Goal: Information Seeking & Learning: Learn about a topic

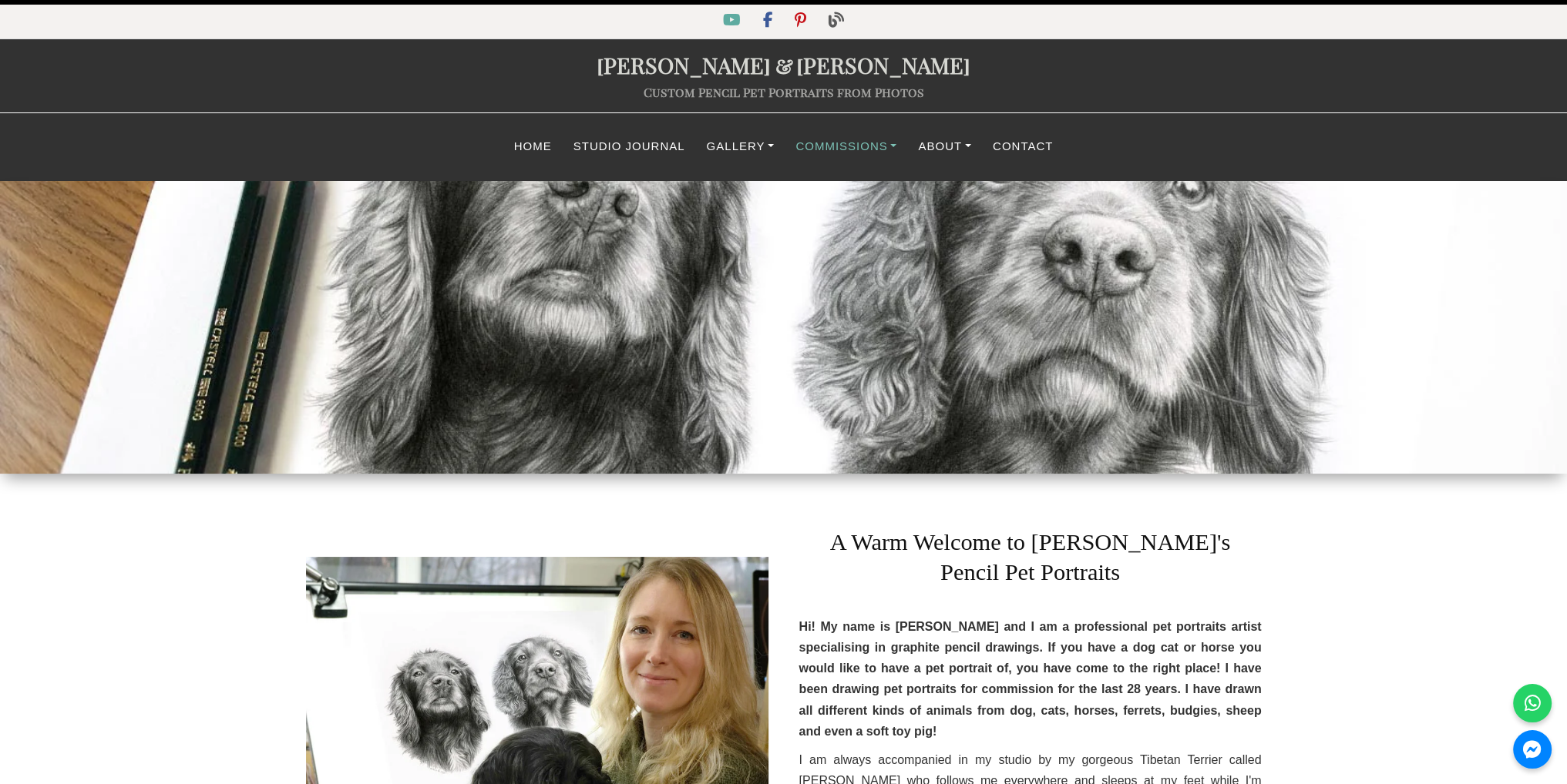
click at [823, 147] on link "Commissions" at bounding box center [846, 147] width 123 height 30
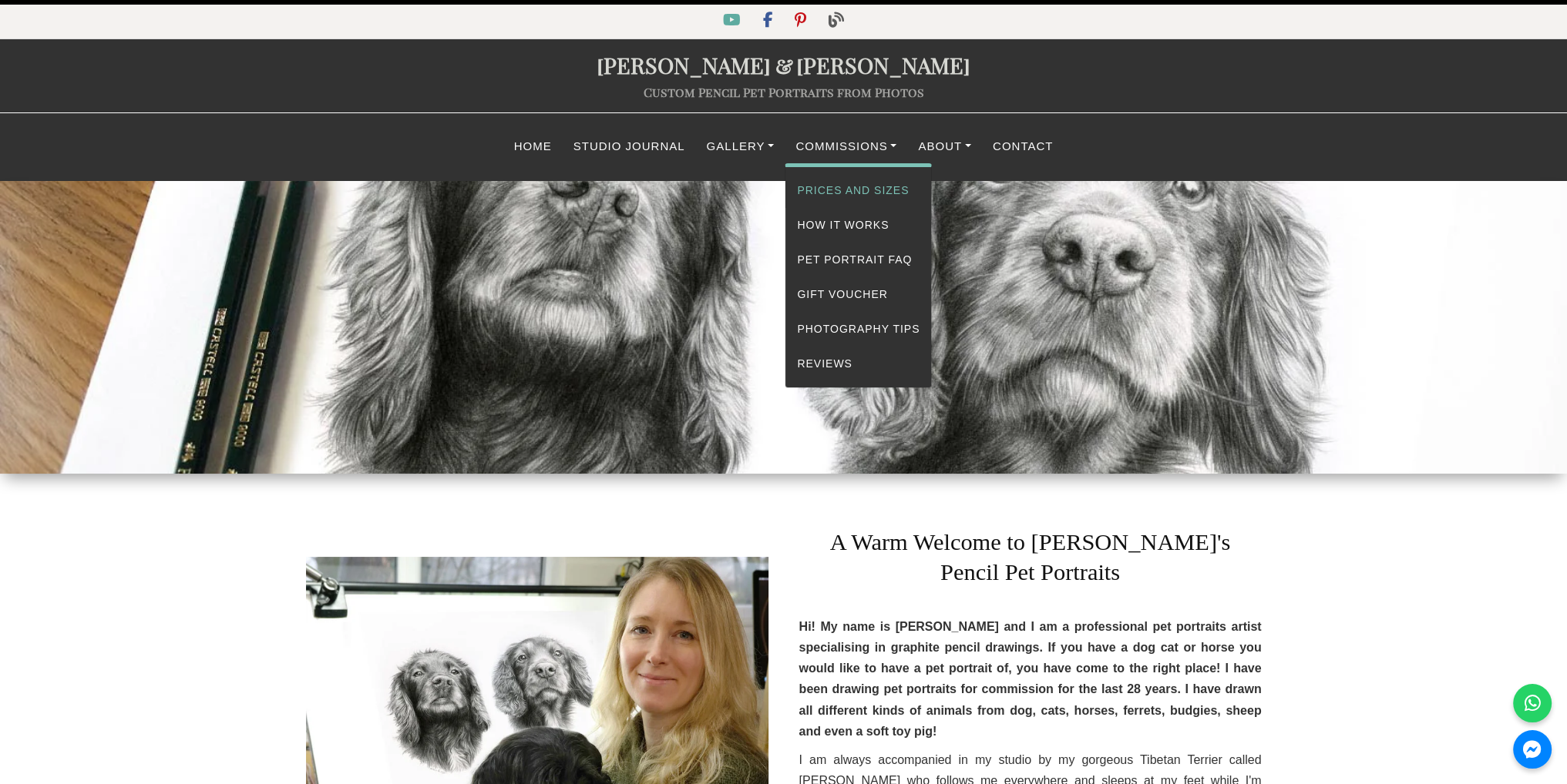
click at [834, 185] on link "Prices and Sizes" at bounding box center [858, 191] width 146 height 34
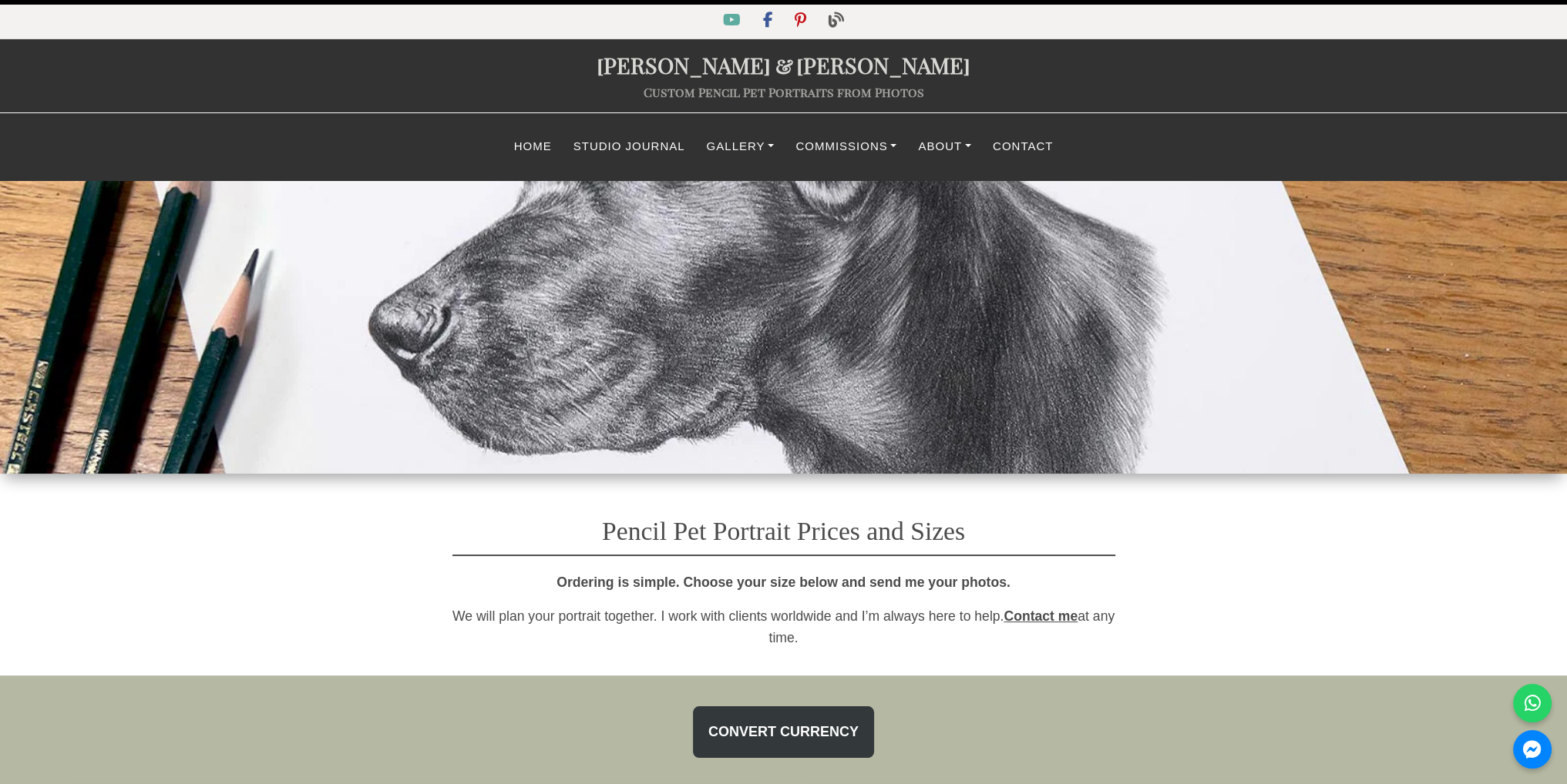
select select "GBP"
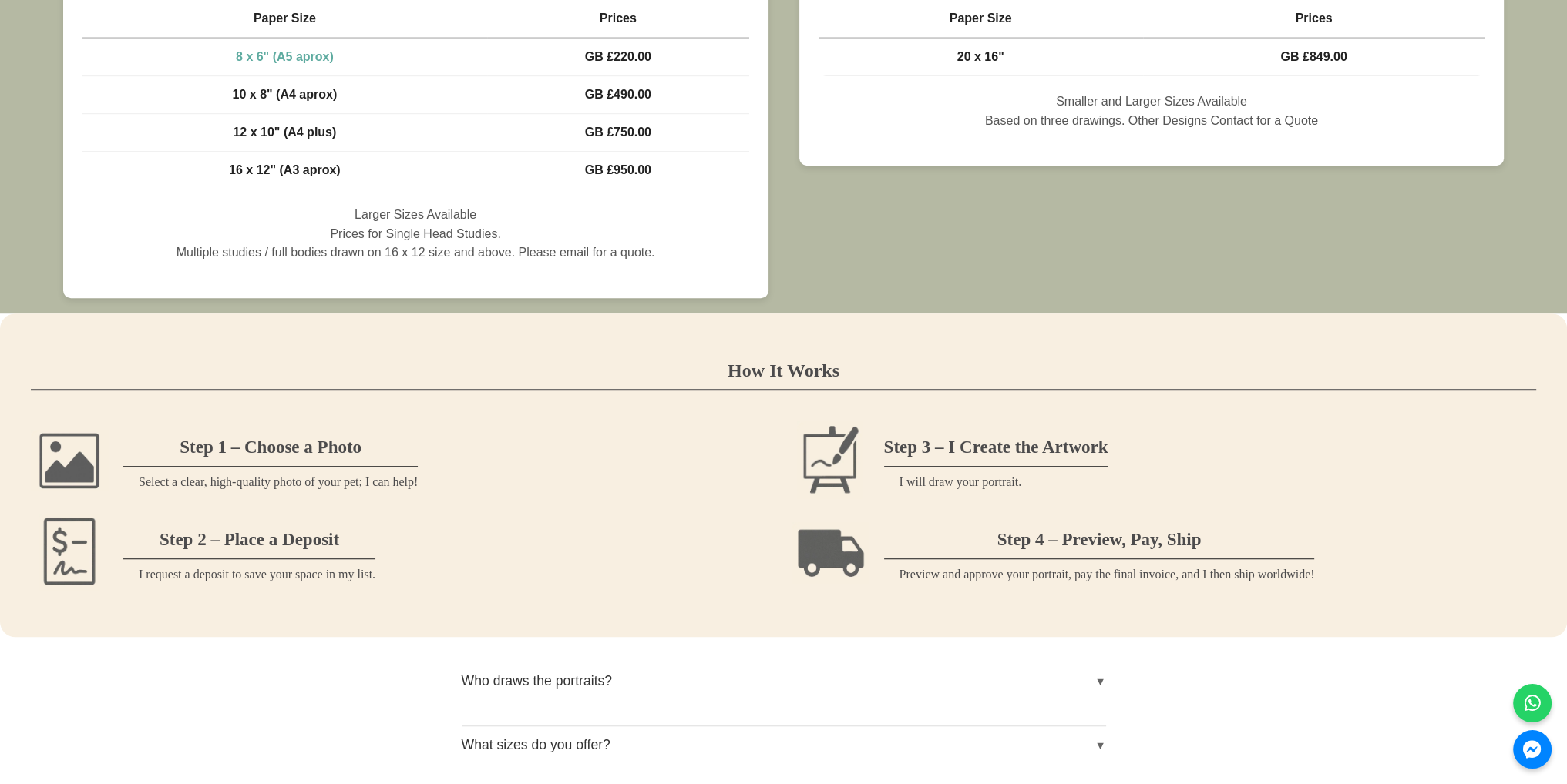
scroll to position [1387, 0]
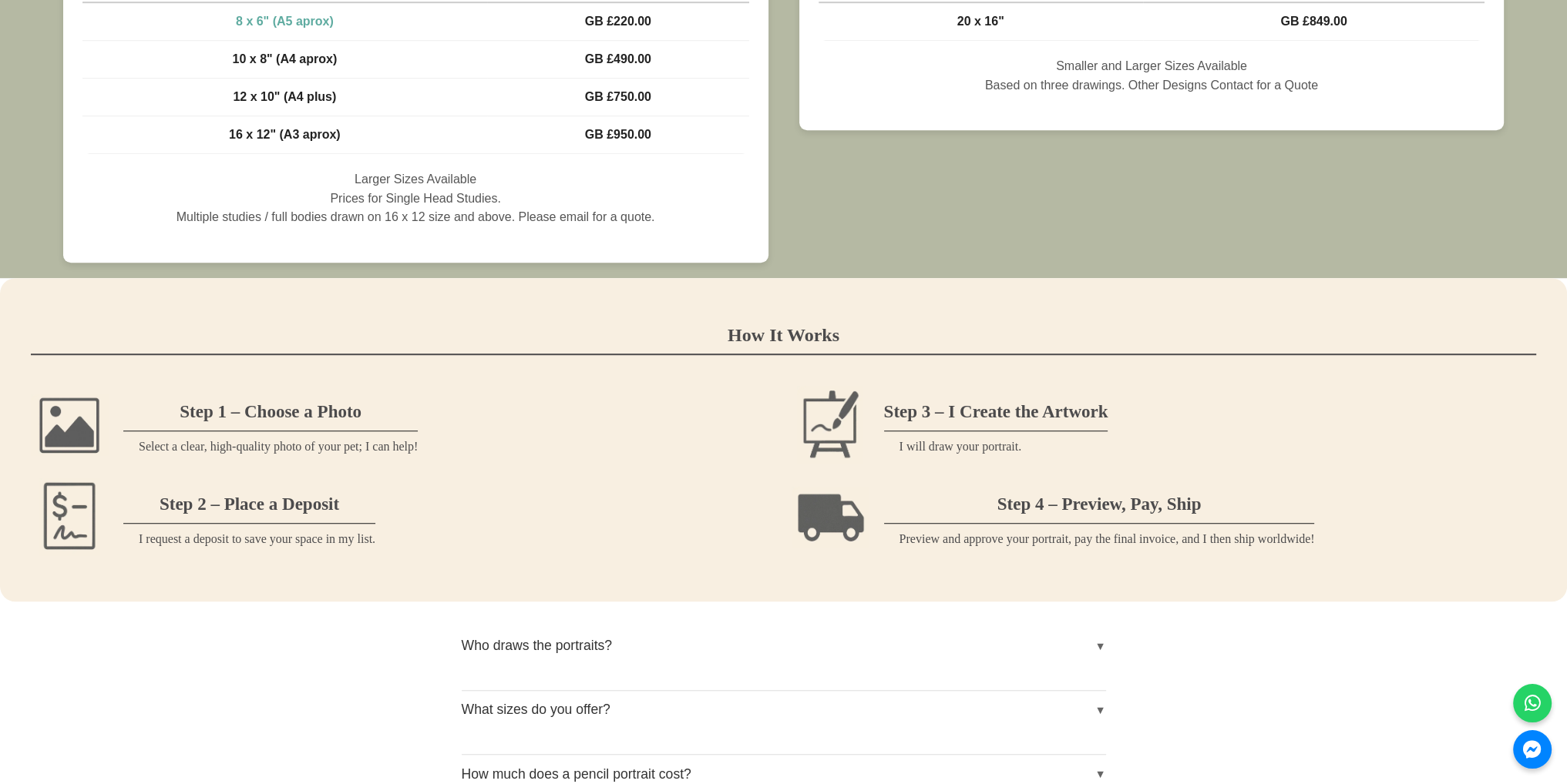
click at [302, 517] on h3 "Step 2 – Place a Deposit" at bounding box center [249, 501] width 252 height 46
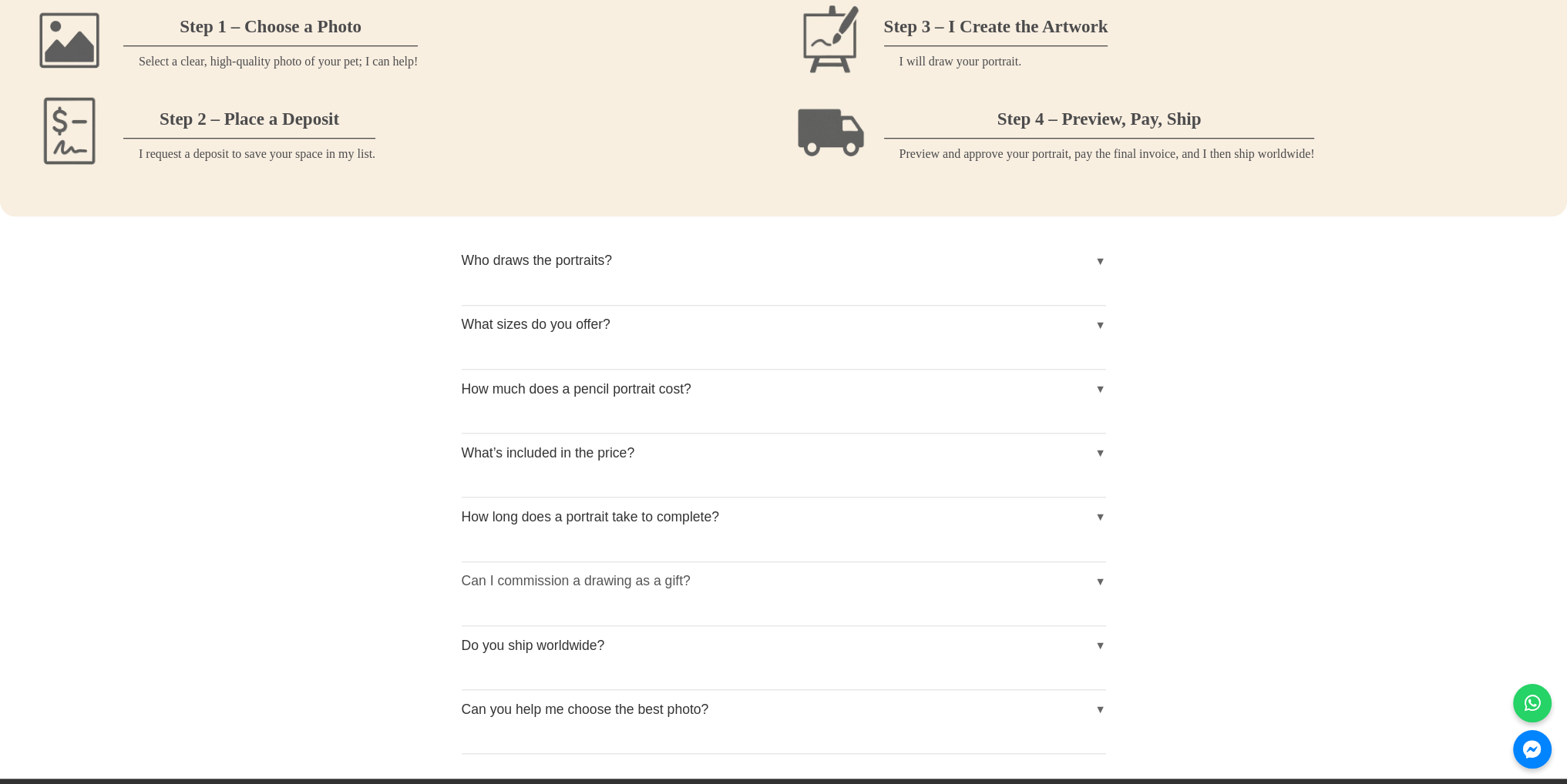
scroll to position [1848, 0]
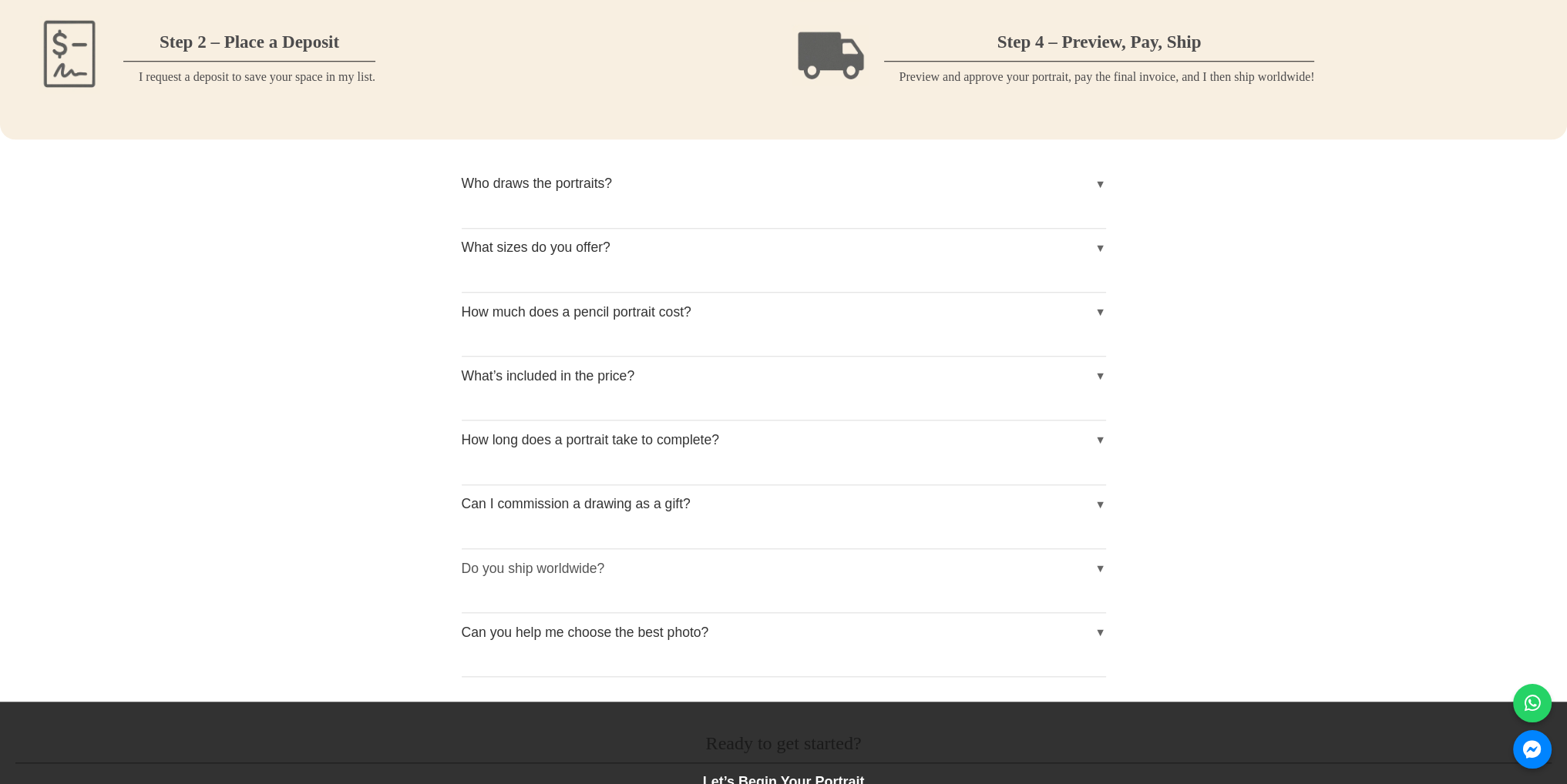
click at [600, 568] on button "Do you ship worldwide?" at bounding box center [784, 568] width 645 height 39
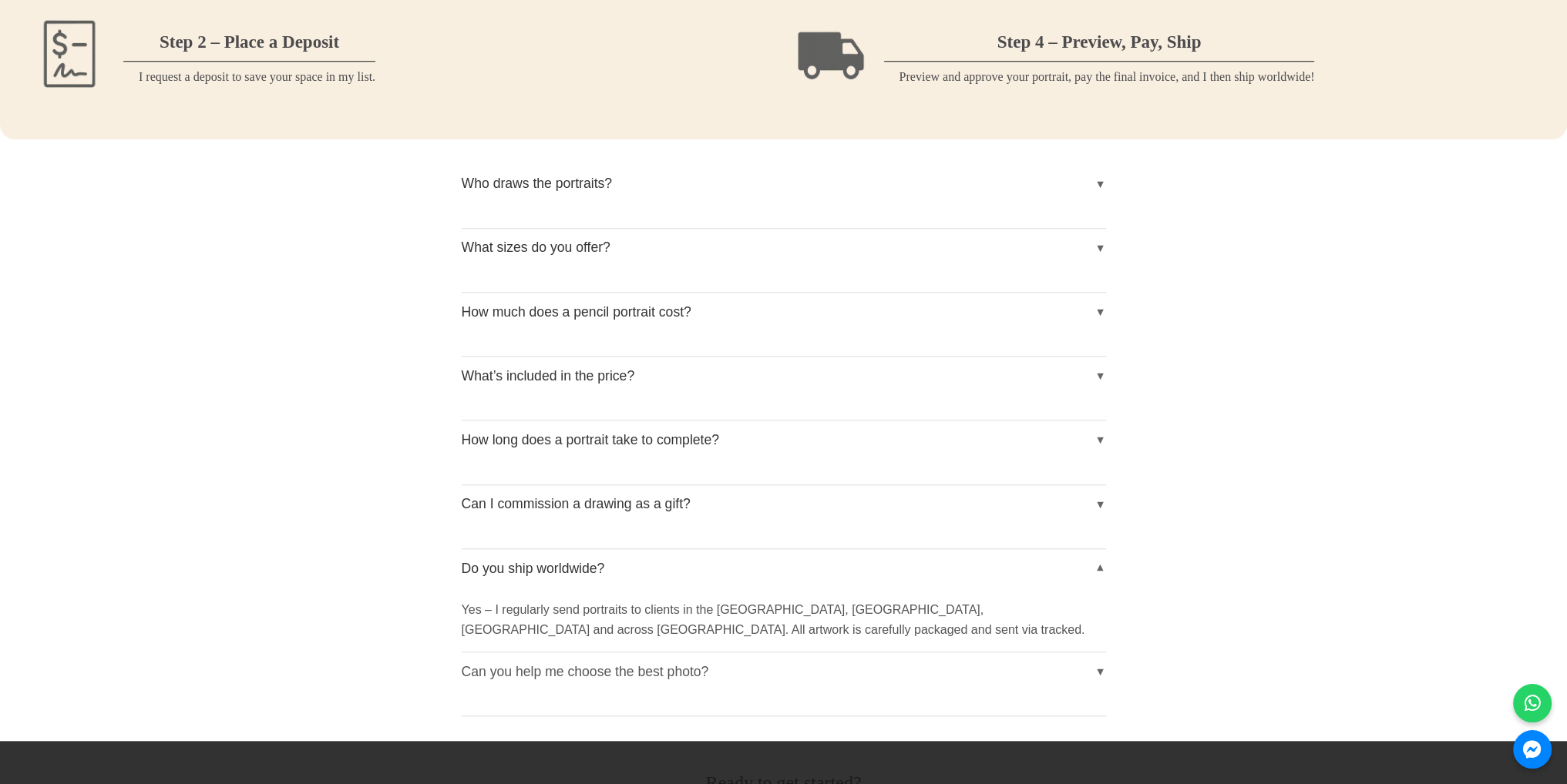
click at [558, 669] on button "Can you help me choose the best photo?" at bounding box center [784, 671] width 645 height 39
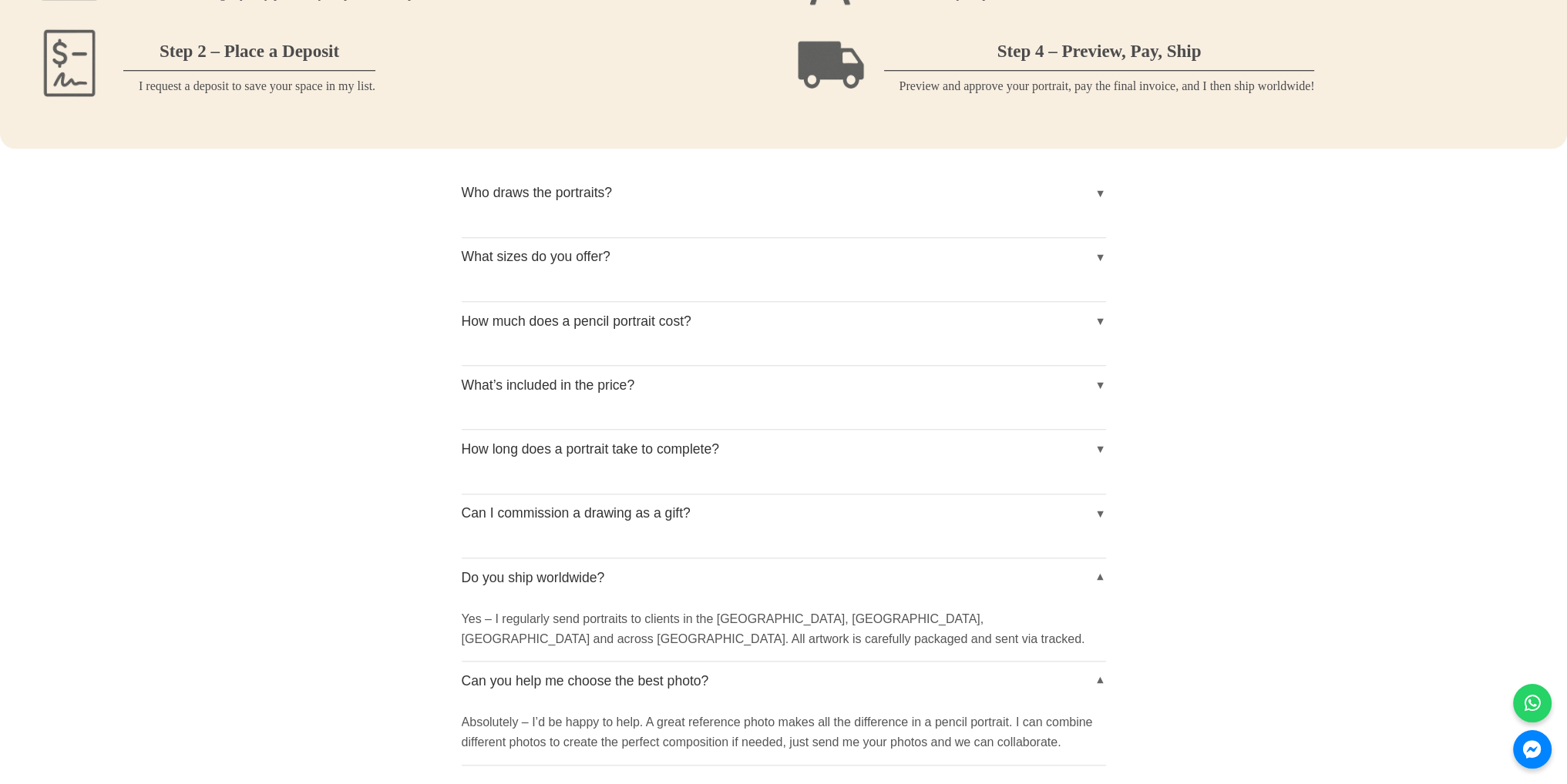
scroll to position [1772, 0]
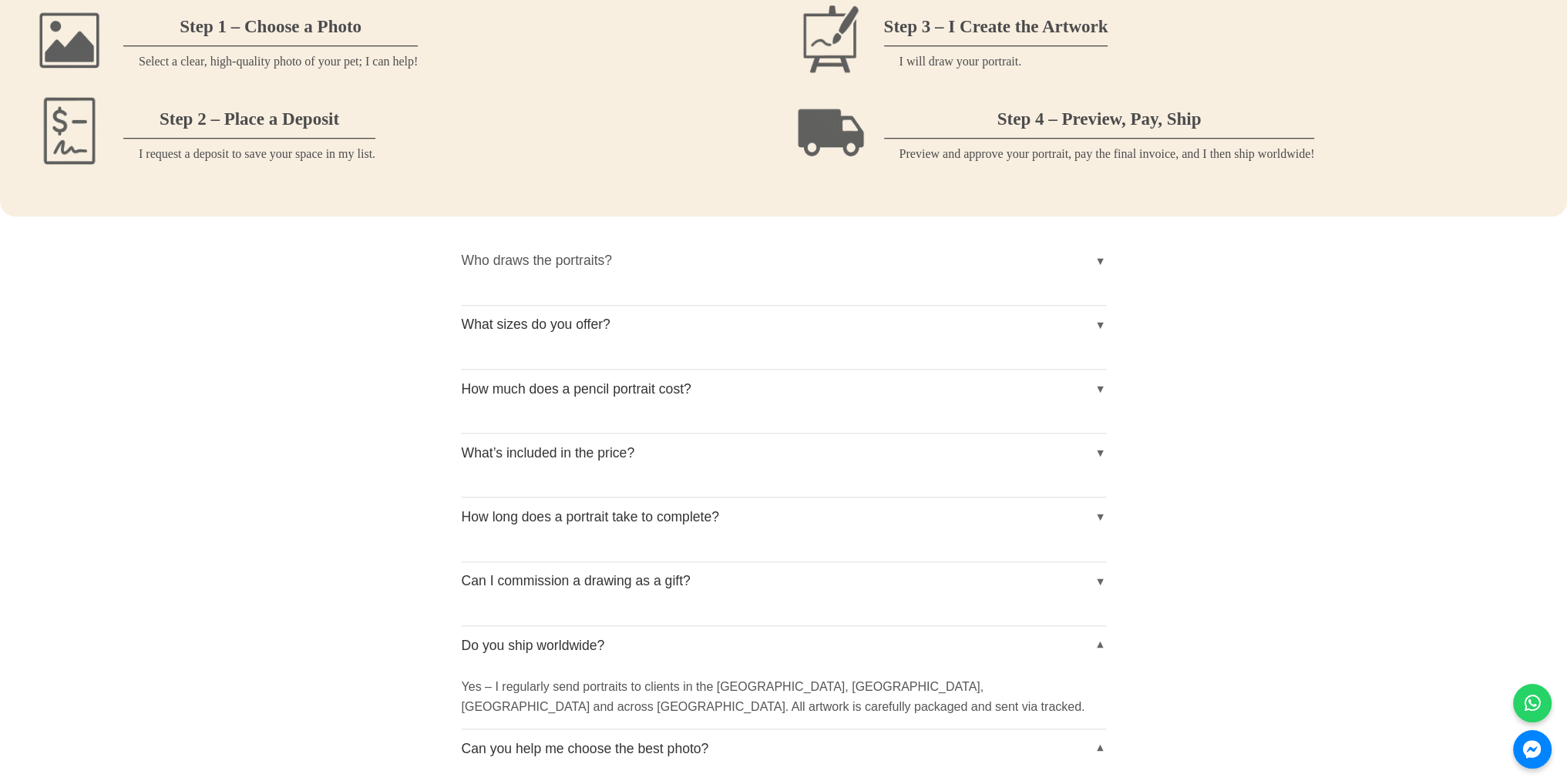
click at [568, 261] on button "Who draws the portraits?" at bounding box center [784, 260] width 645 height 39
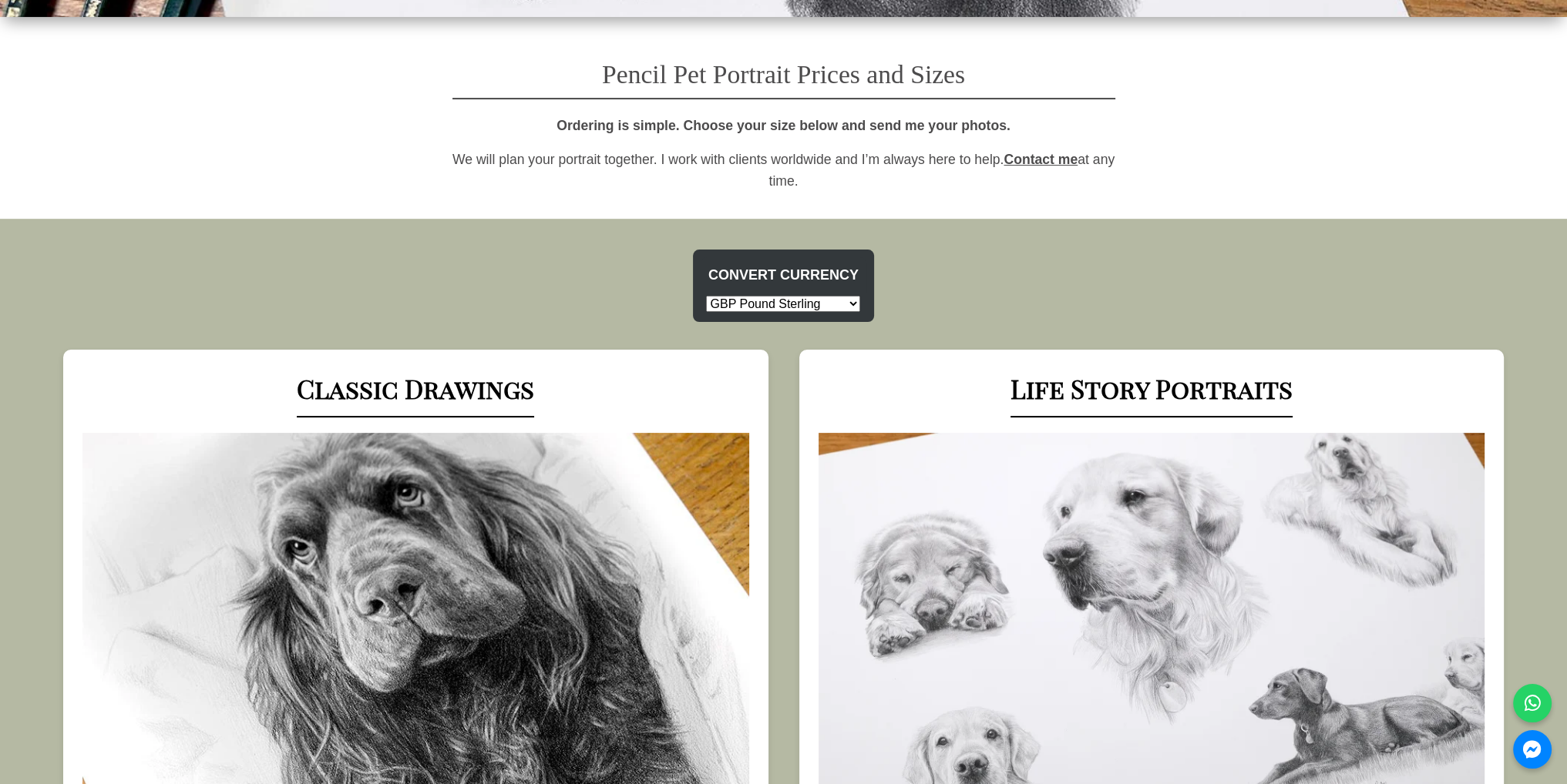
scroll to position [0, 0]
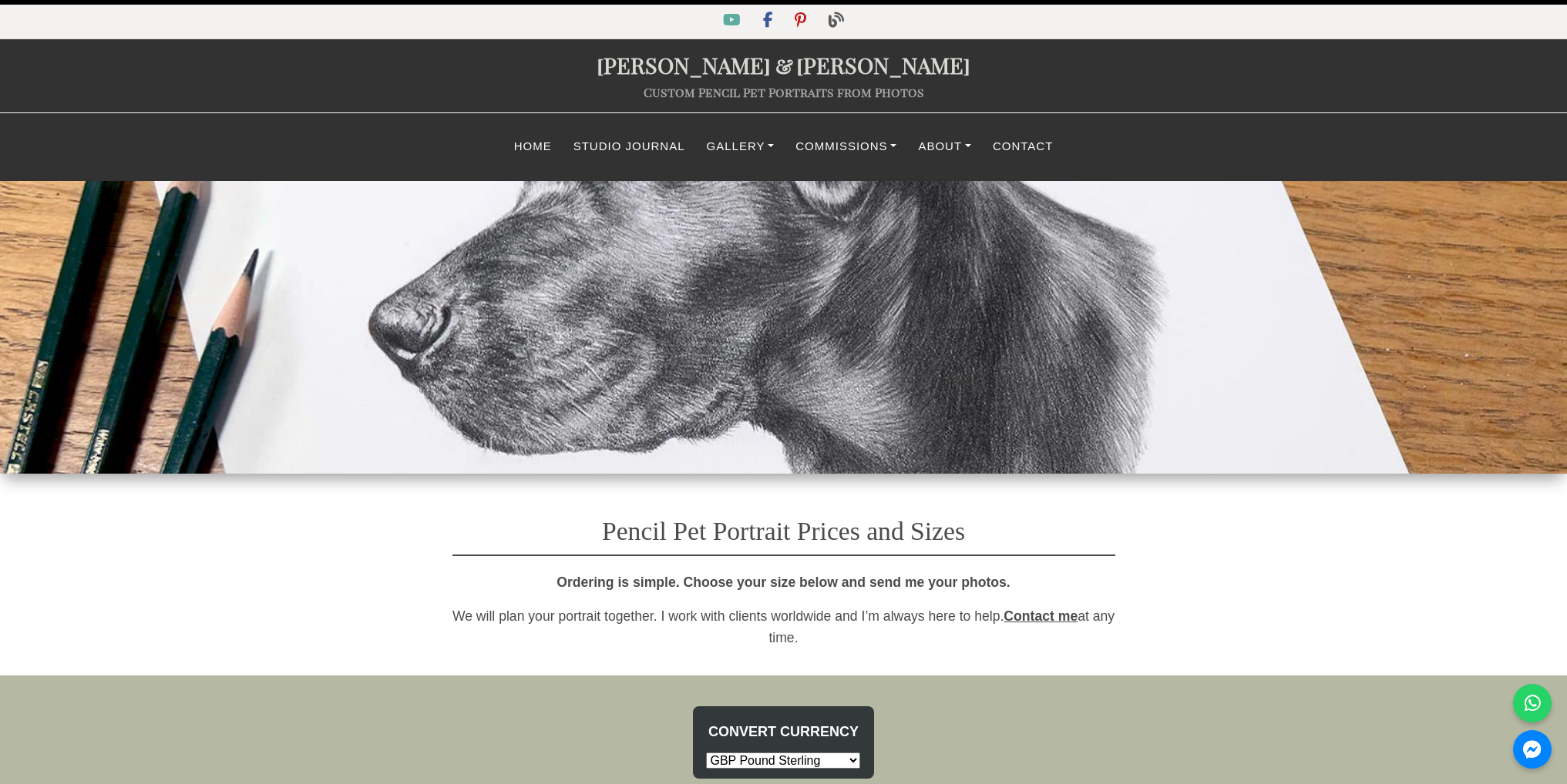
select select "GBP"
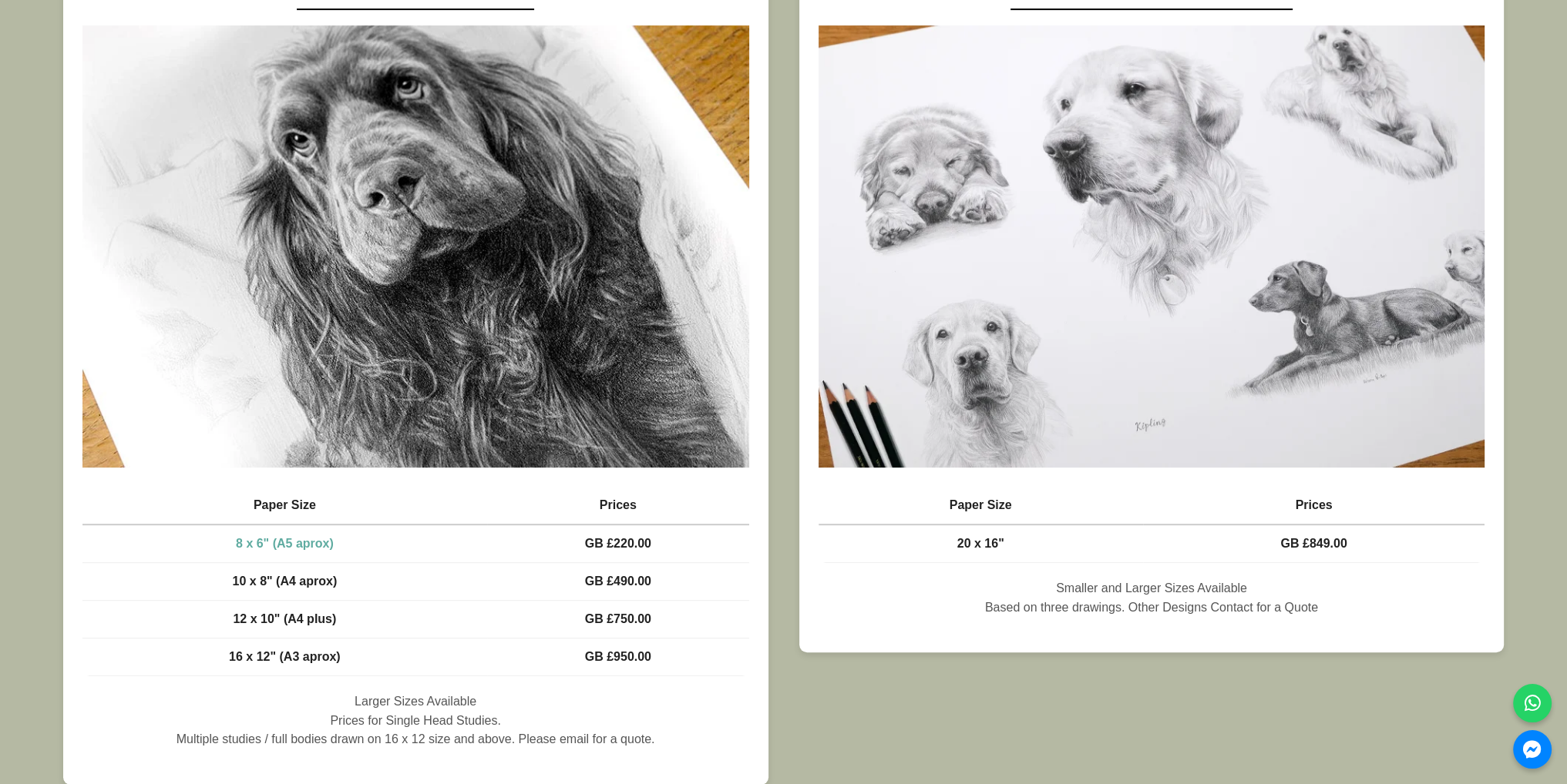
scroll to position [847, 0]
